Goal: Information Seeking & Learning: Learn about a topic

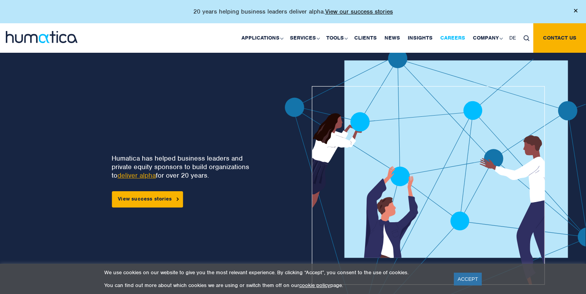
click at [450, 38] on link "Careers" at bounding box center [452, 37] width 33 height 29
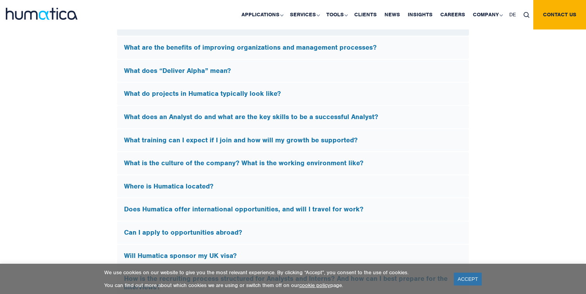
scroll to position [2237, 0]
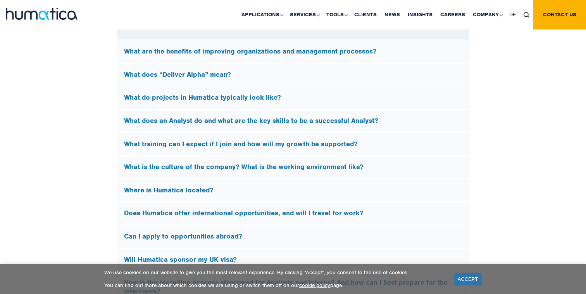
click at [143, 187] on h5 "Where is Humatica located?" at bounding box center [293, 190] width 338 height 9
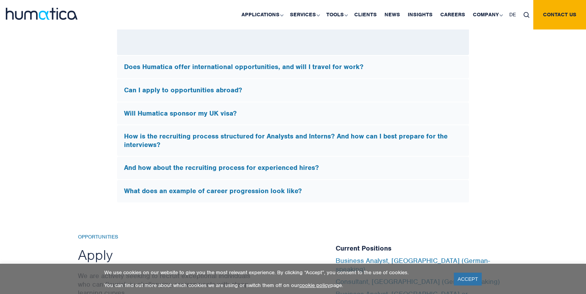
scroll to position [2335, 0]
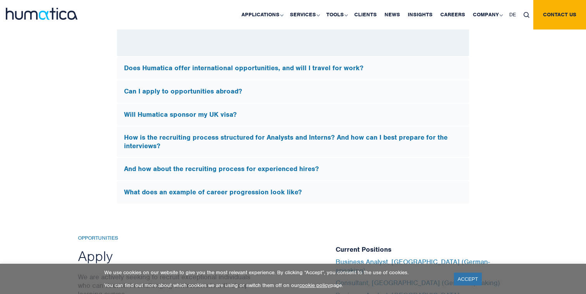
click at [146, 110] on h5 "Will Humatica sponsor my UK visa?" at bounding box center [293, 114] width 338 height 9
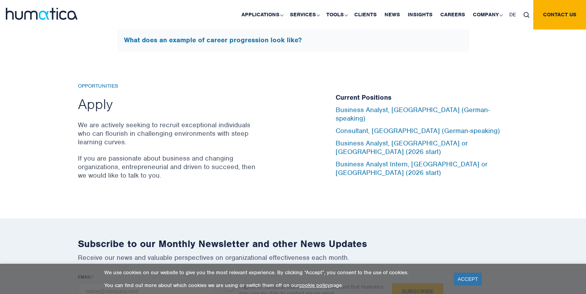
scroll to position [2431, 0]
click at [359, 144] on link "Business Analyst, London or Munich (2026 start)" at bounding box center [401, 146] width 132 height 17
